Goal: Task Accomplishment & Management: Manage account settings

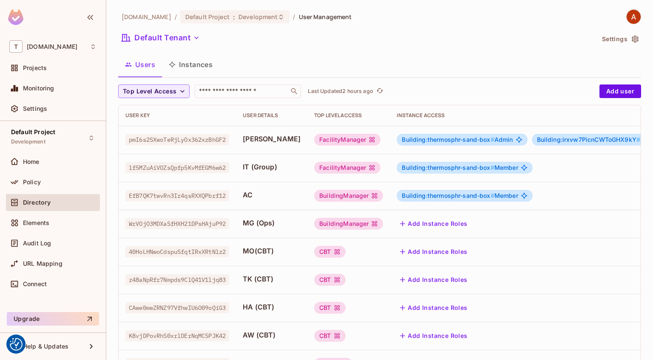
click at [209, 23] on div "[DOMAIN_NAME] / Default Project : Development / User Management" at bounding box center [235, 16] width 234 height 15
click at [221, 17] on span "Default Project" at bounding box center [207, 17] width 44 height 8
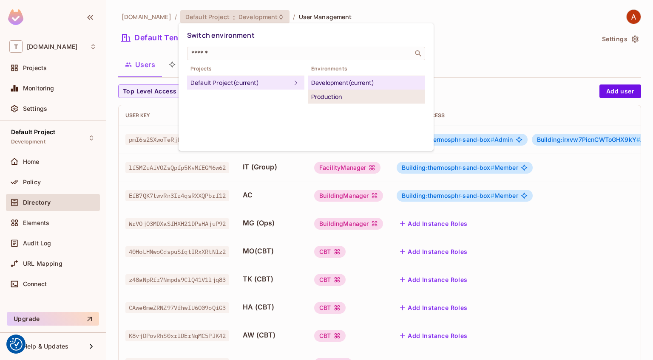
click at [326, 94] on div "Production" at bounding box center [366, 97] width 111 height 10
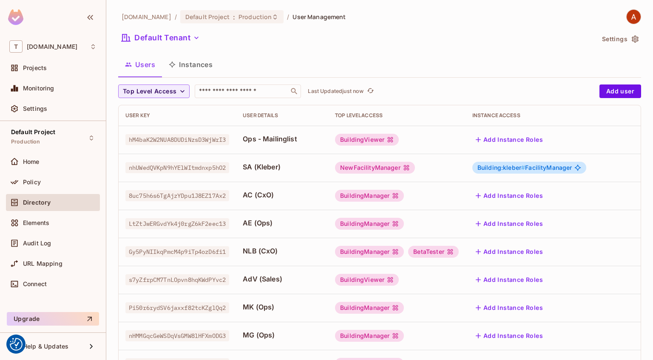
click at [486, 195] on button "Add Instance Roles" at bounding box center [509, 196] width 74 height 14
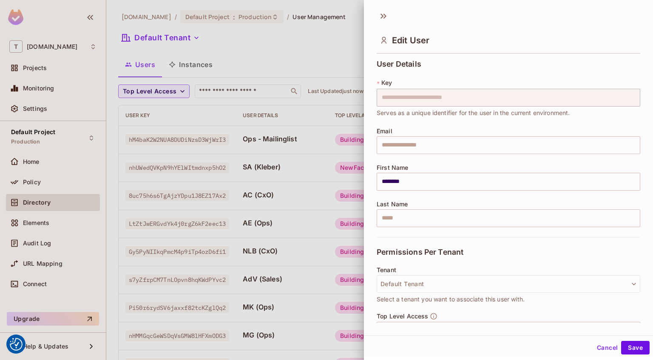
scroll to position [92, 0]
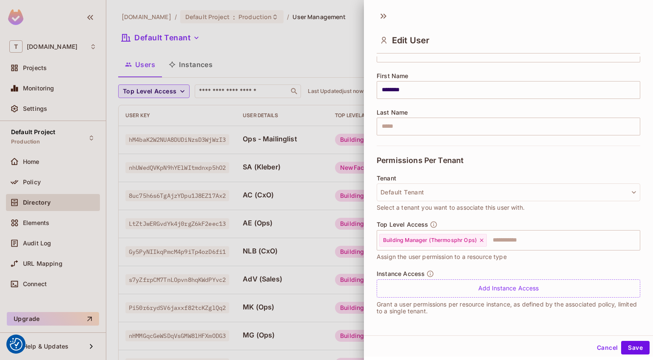
click at [607, 346] on button "Cancel" at bounding box center [607, 348] width 28 height 14
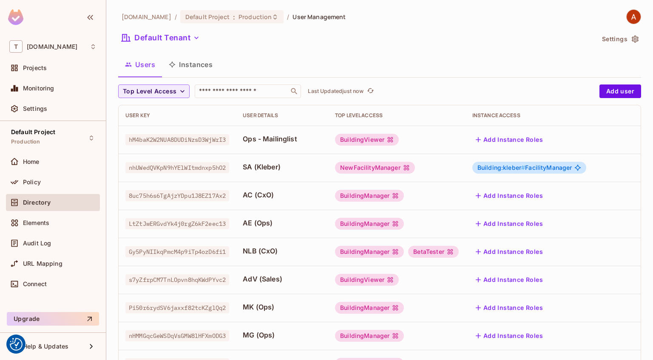
click at [258, 9] on div "[DOMAIN_NAME] / Default Project : Production / User Management" at bounding box center [231, 16] width 227 height 15
click at [254, 13] on span "Production" at bounding box center [254, 17] width 33 height 8
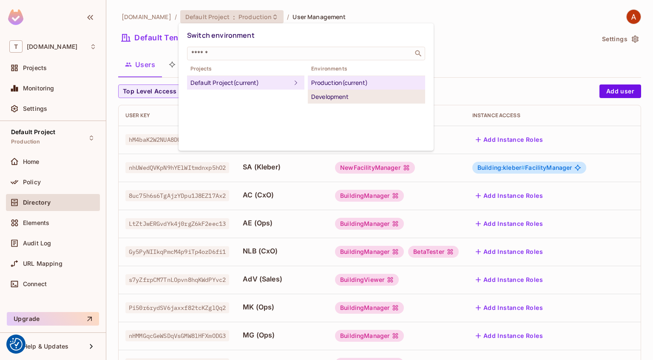
click at [336, 101] on div "Development" at bounding box center [366, 97] width 111 height 10
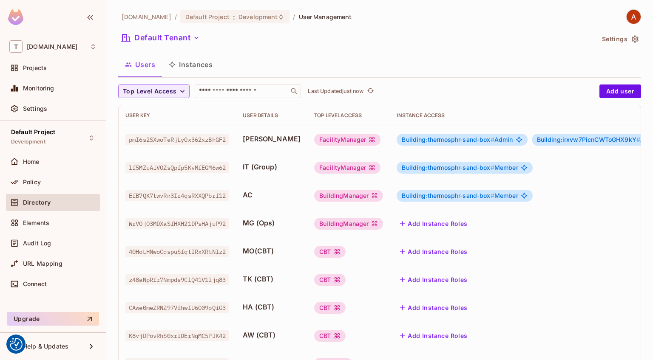
click at [449, 201] on div "Building:thermosphr-sand-box # Member" at bounding box center [465, 196] width 136 height 12
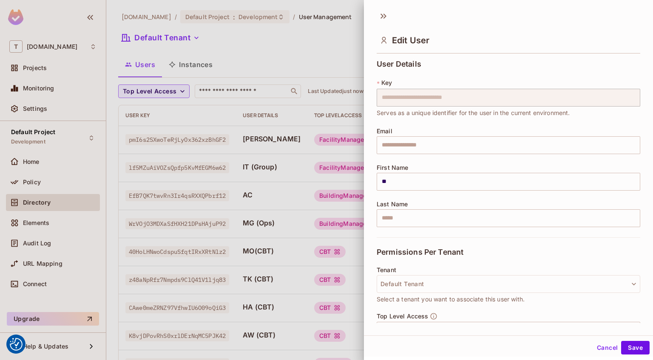
click at [332, 185] on div at bounding box center [326, 180] width 653 height 360
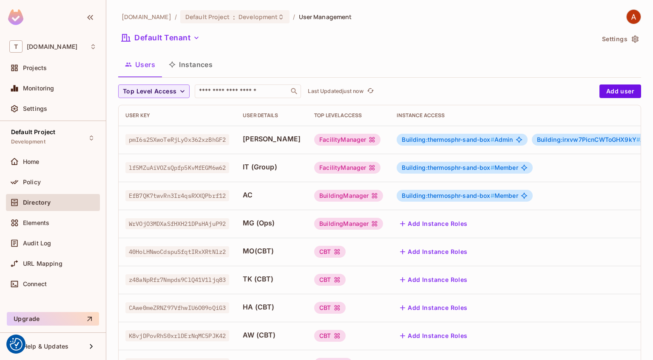
click at [470, 195] on span "Building:thermosphr-sand-box #" at bounding box center [448, 195] width 92 height 7
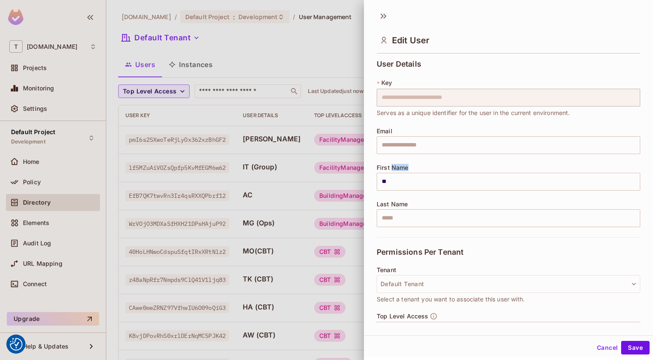
scroll to position [116, 0]
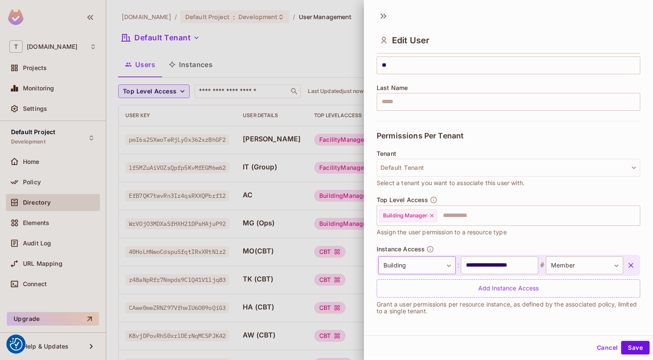
click at [431, 271] on body "We use cookies to enhance your browsing experience, serve personalized ads or c…" at bounding box center [326, 180] width 653 height 360
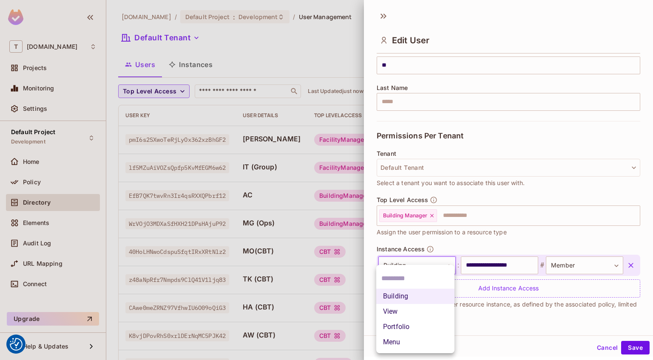
click at [482, 284] on div at bounding box center [326, 180] width 653 height 360
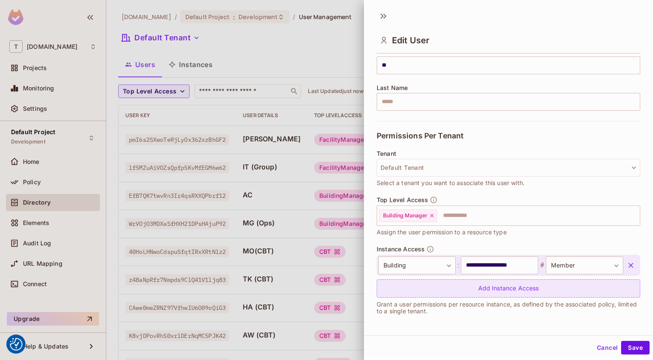
click at [498, 287] on div "Add Instance Access" at bounding box center [509, 289] width 264 height 18
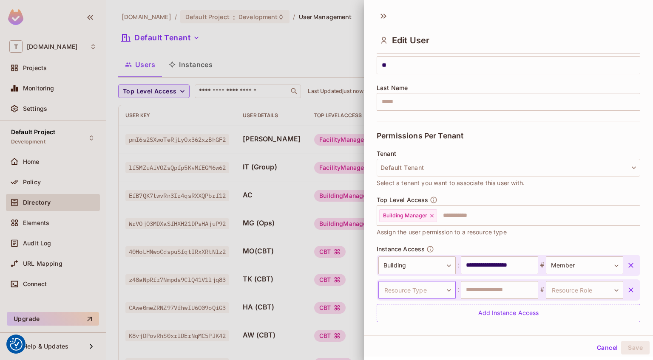
click at [435, 291] on body "We use cookies to enhance your browsing experience, serve personalized ads or c…" at bounding box center [326, 180] width 653 height 360
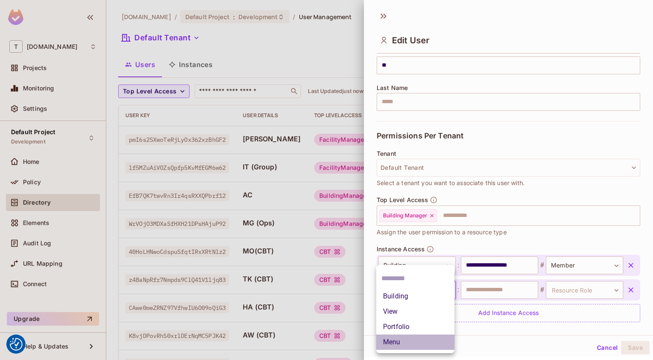
click at [419, 336] on li "Menu" at bounding box center [415, 342] width 78 height 15
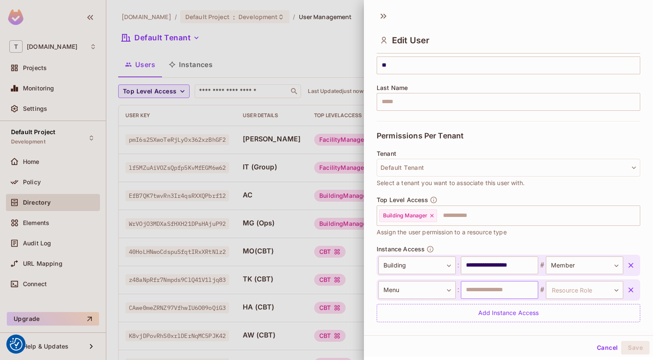
click at [494, 292] on input "text" at bounding box center [499, 290] width 77 height 18
click at [476, 266] on input "**********" at bounding box center [499, 266] width 77 height 18
click at [505, 291] on input "text" at bounding box center [499, 290] width 77 height 18
click at [607, 346] on button "Cancel" at bounding box center [607, 348] width 28 height 14
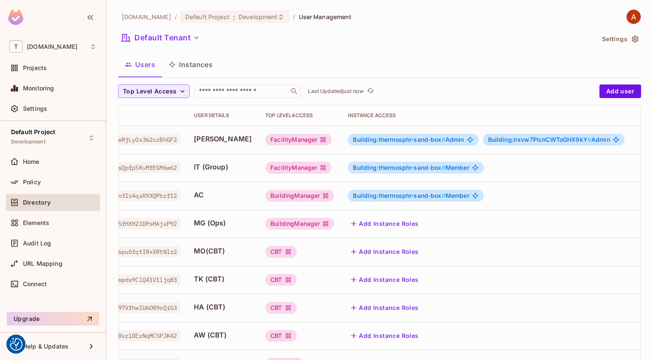
scroll to position [240, 0]
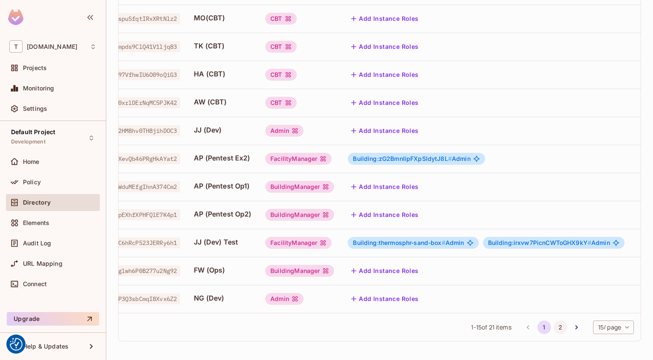
click at [556, 324] on button "2" at bounding box center [560, 328] width 14 height 14
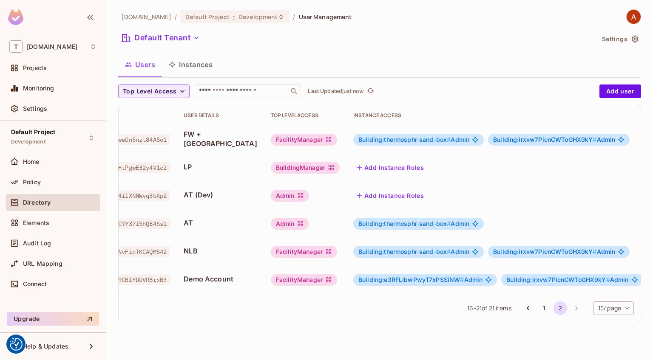
scroll to position [0, 78]
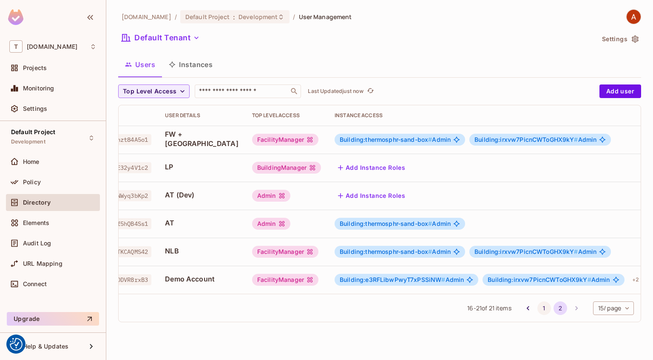
click at [543, 306] on button "1" at bounding box center [544, 309] width 14 height 14
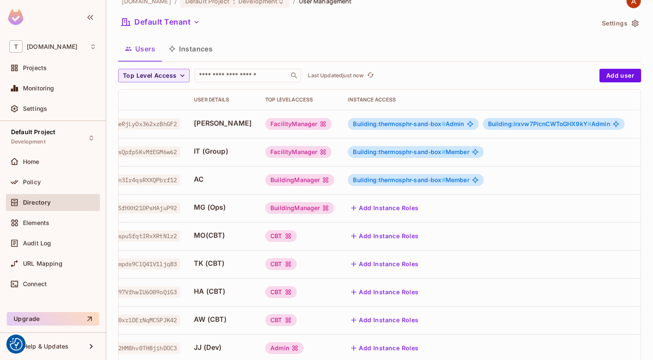
scroll to position [0, 0]
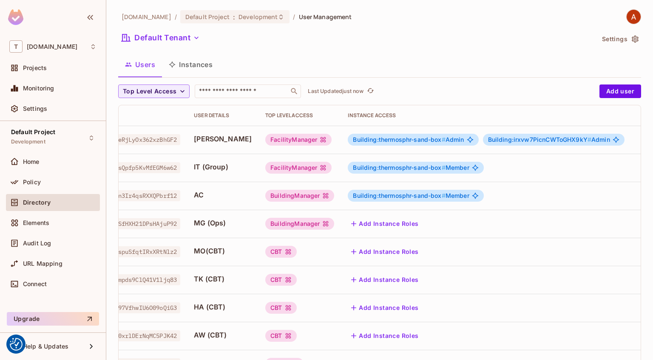
click at [48, 190] on div "Policy" at bounding box center [53, 184] width 94 height 20
click at [271, 17] on span "Development" at bounding box center [257, 17] width 39 height 8
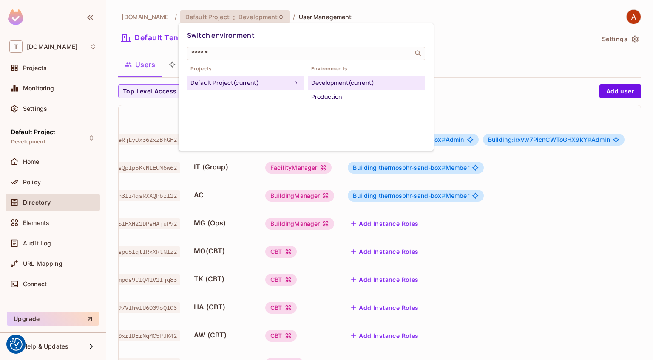
click at [523, 190] on div at bounding box center [326, 180] width 653 height 360
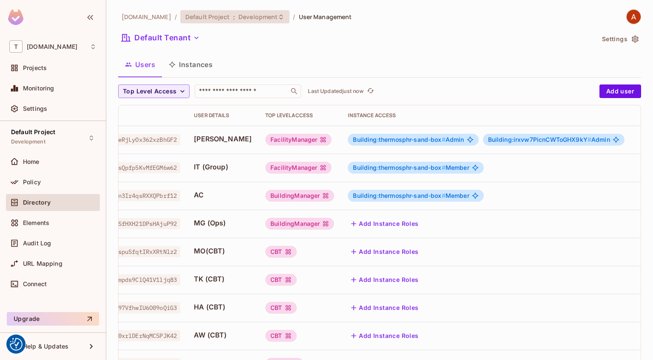
click at [266, 18] on span "Development" at bounding box center [257, 17] width 39 height 8
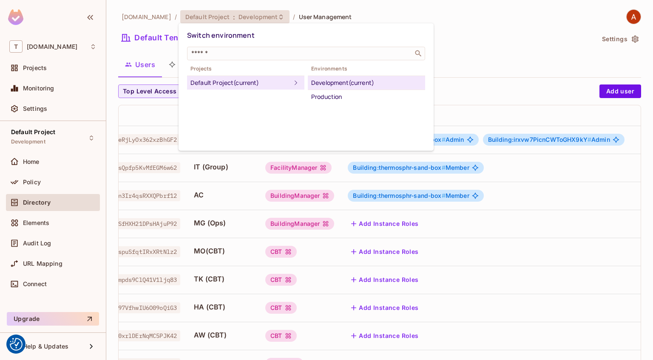
click at [329, 81] on div "Development (current)" at bounding box center [366, 83] width 111 height 10
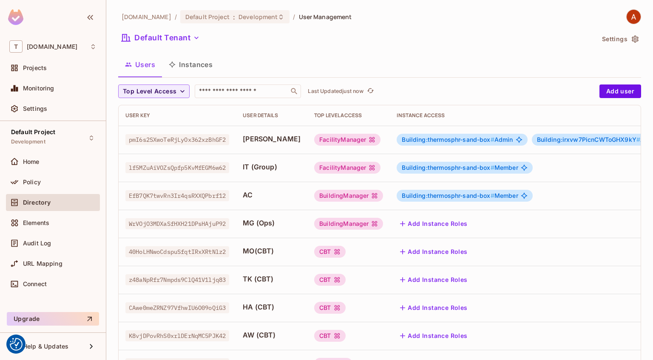
click at [205, 191] on span "EfB7QK7twvRn3Ir4qsRXXQPbrf12" at bounding box center [177, 195] width 104 height 11
click at [263, 196] on span "AC" at bounding box center [272, 194] width 58 height 9
click at [402, 193] on span "Building:thermosphr-sand-box #" at bounding box center [448, 195] width 92 height 7
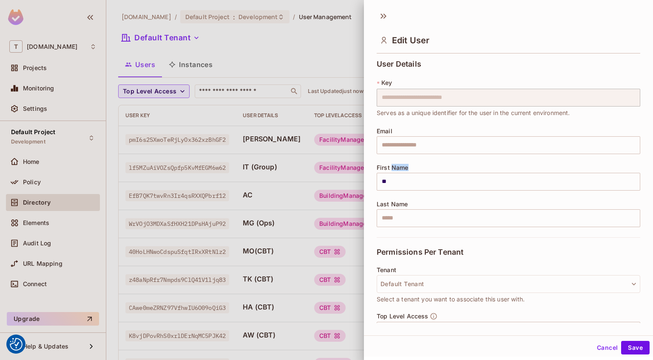
click at [394, 193] on div "**********" at bounding box center [509, 149] width 264 height 178
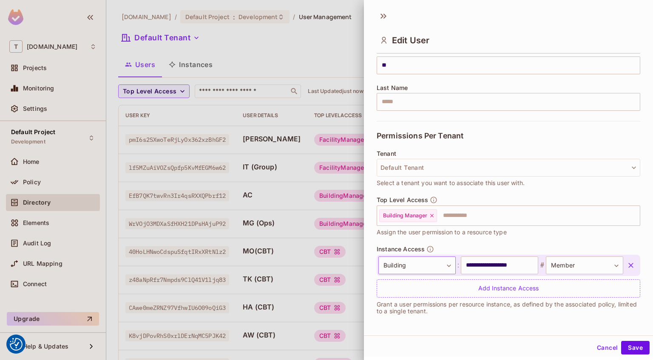
click at [445, 268] on body "We use cookies to enhance your browsing experience, serve personalized ads or c…" at bounding box center [326, 180] width 653 height 360
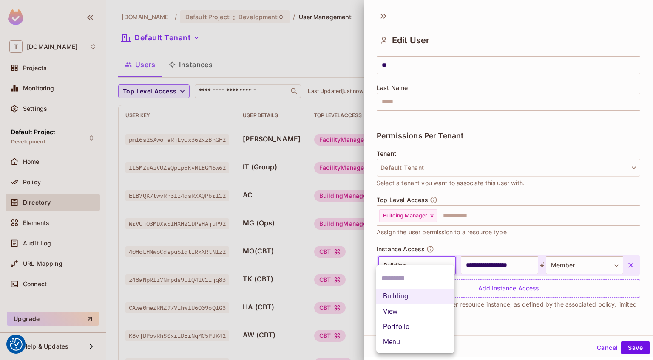
click at [417, 284] on input "text" at bounding box center [415, 279] width 68 height 14
click at [633, 268] on div at bounding box center [326, 180] width 653 height 360
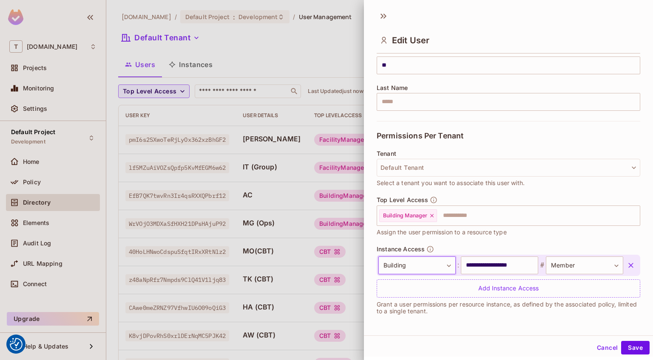
click at [633, 268] on icon "button" at bounding box center [631, 265] width 9 height 9
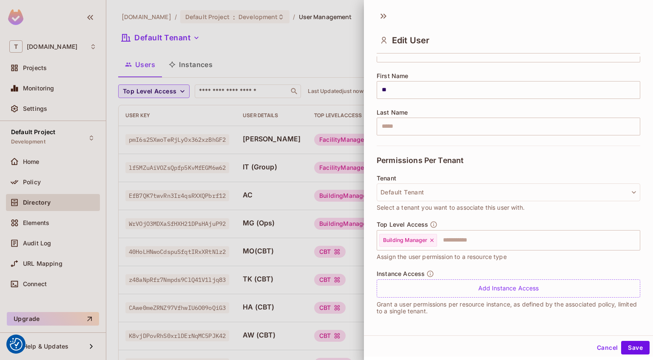
scroll to position [92, 0]
click at [635, 344] on button "Save" at bounding box center [635, 348] width 28 height 14
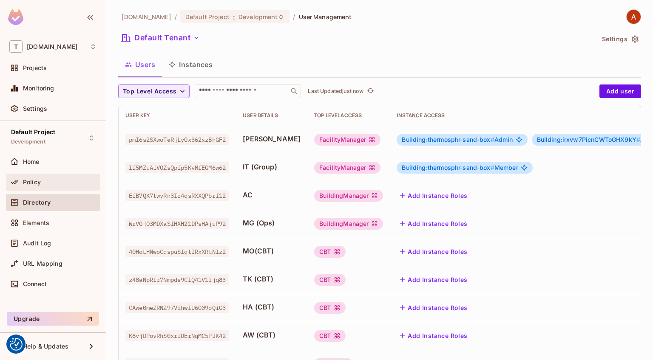
click at [40, 186] on div "Policy" at bounding box center [52, 182] width 87 height 10
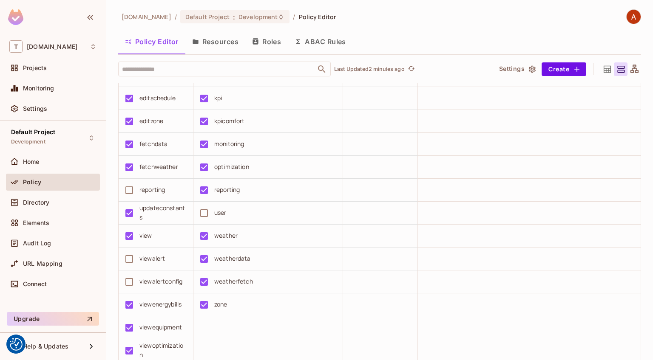
scroll to position [735, 0]
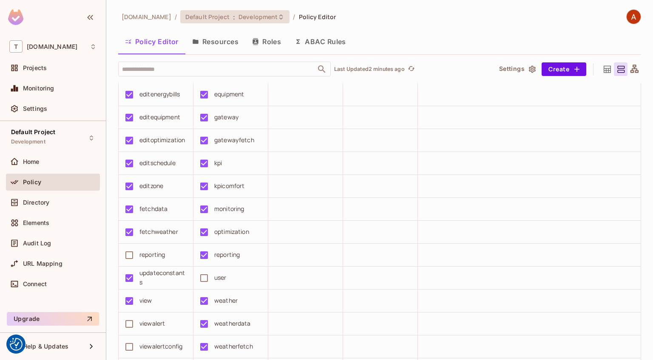
click at [242, 15] on span "Development" at bounding box center [257, 17] width 39 height 8
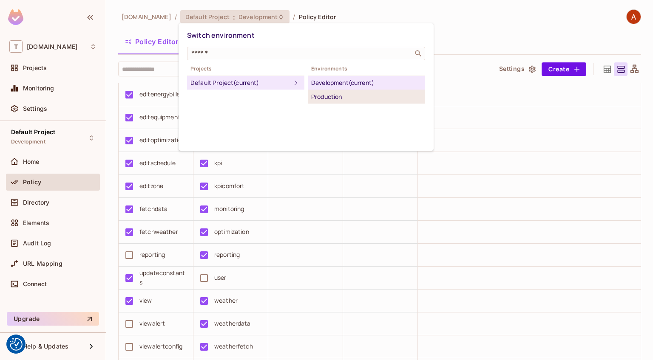
click at [316, 93] on div "Production" at bounding box center [366, 97] width 111 height 10
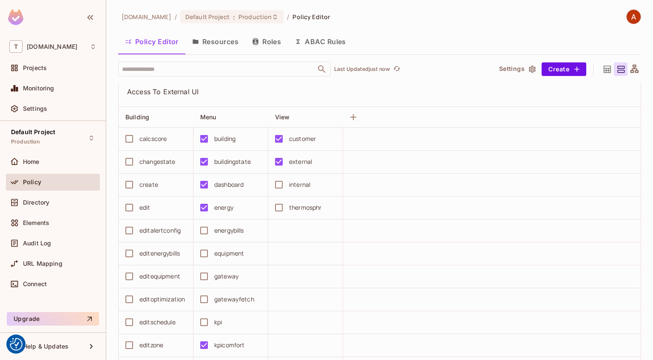
scroll to position [3347, 0]
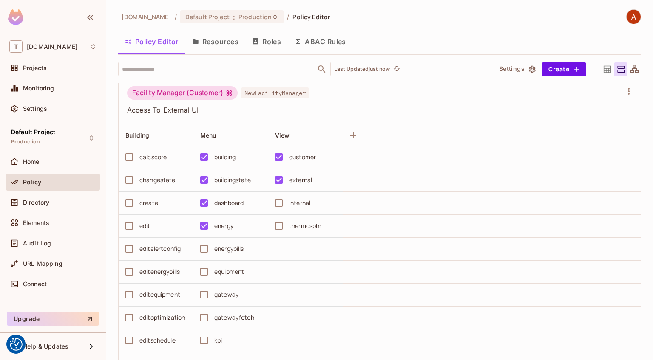
click at [165, 40] on button "Policy Editor" at bounding box center [151, 41] width 67 height 21
click at [61, 157] on div "Home" at bounding box center [52, 162] width 87 height 10
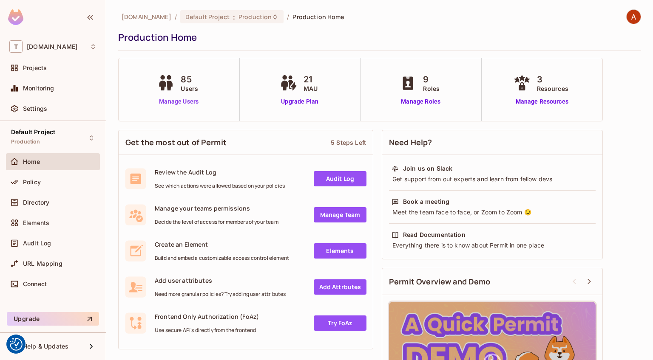
click at [185, 103] on link "Manage Users" at bounding box center [178, 101] width 47 height 9
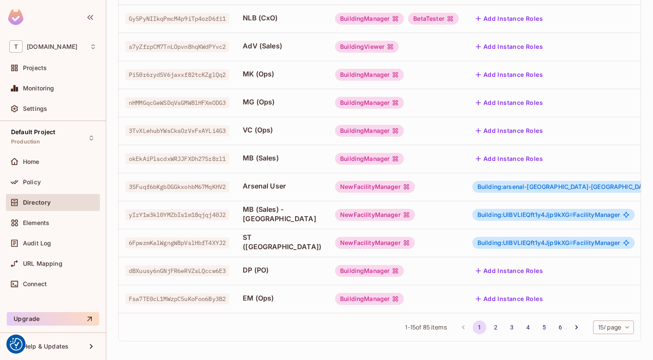
scroll to position [41, 0]
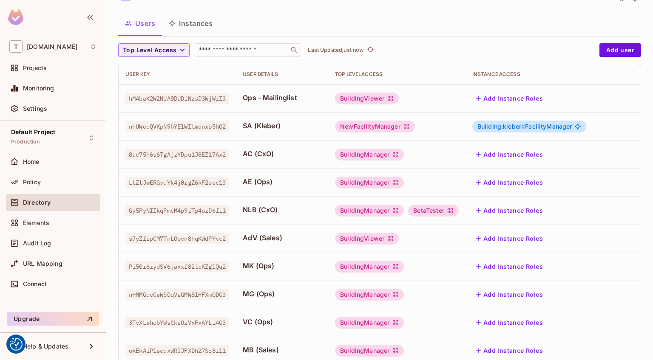
click at [279, 28] on div at bounding box center [326, 180] width 653 height 360
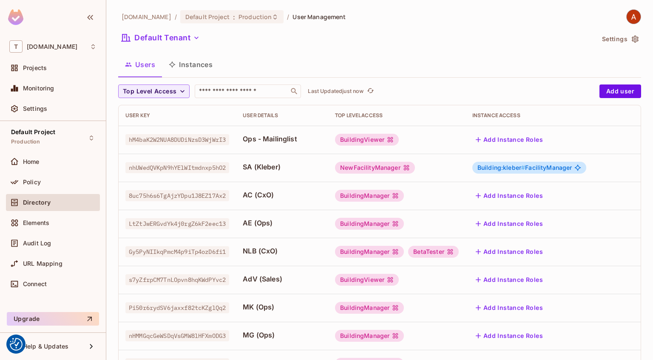
click at [598, 217] on li "Edit" at bounding box center [596, 215] width 75 height 19
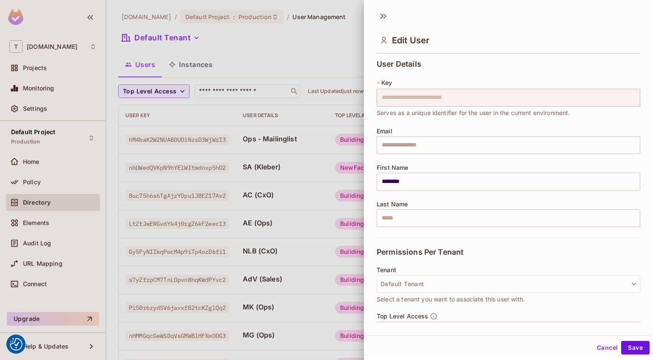
scroll to position [92, 0]
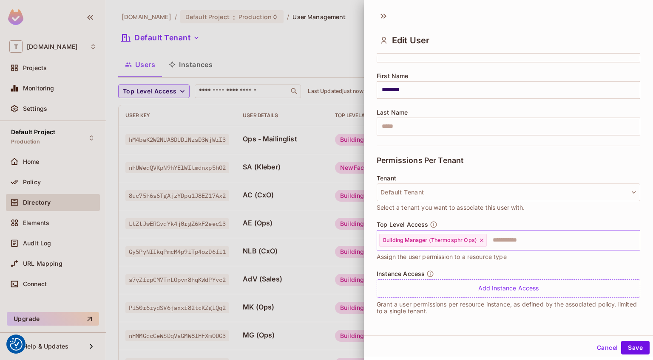
click at [445, 246] on div "Building Manager (Thermosphr Ops)" at bounding box center [433, 240] width 108 height 13
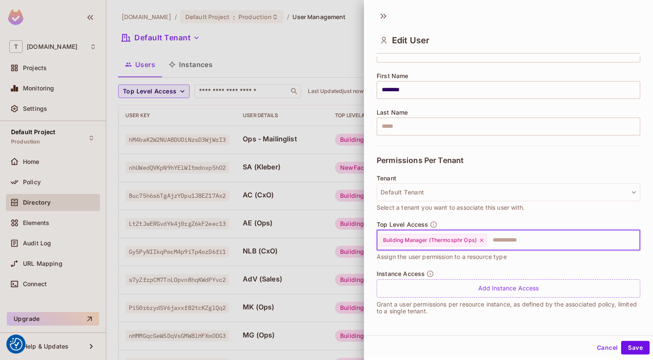
click at [445, 246] on div "Building Manager (Thermosphr Ops)" at bounding box center [433, 240] width 108 height 13
click at [602, 343] on button "Cancel" at bounding box center [607, 348] width 28 height 14
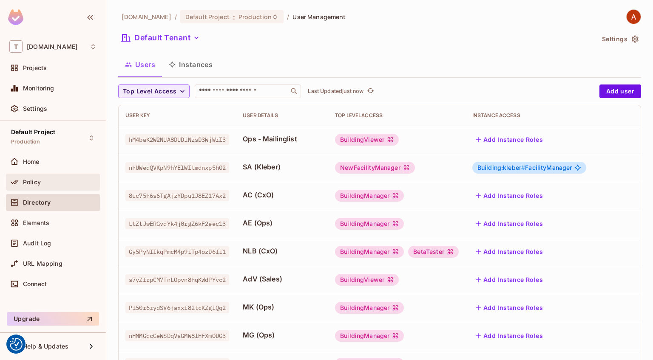
click at [45, 181] on div "Policy" at bounding box center [60, 182] width 74 height 7
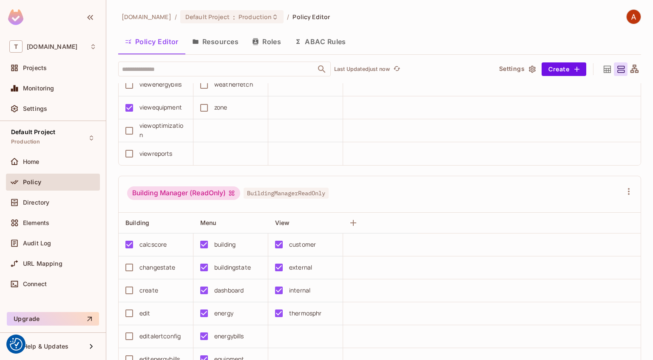
scroll to position [986, 0]
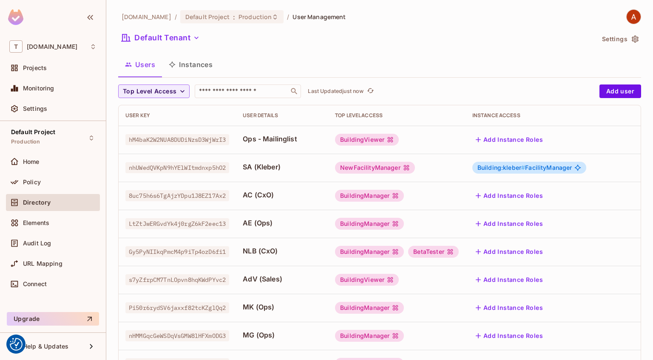
click at [606, 214] on li "Edit" at bounding box center [596, 215] width 75 height 19
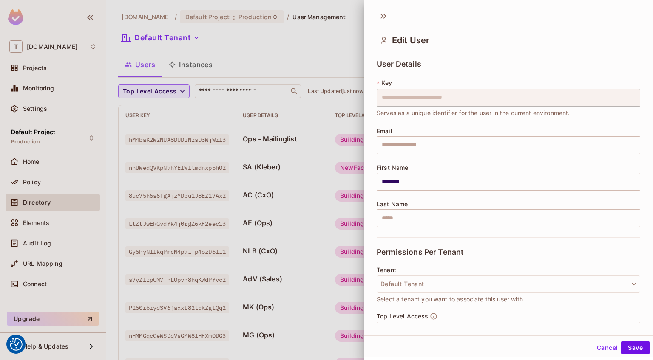
click at [604, 347] on button "Cancel" at bounding box center [607, 348] width 28 height 14
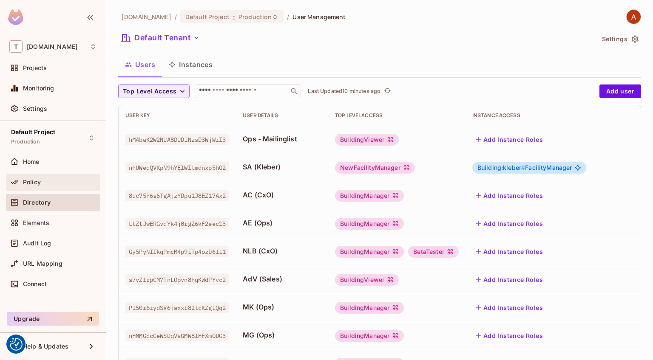
click at [65, 178] on div "Policy" at bounding box center [52, 182] width 87 height 10
